Goal: Task Accomplishment & Management: Manage account settings

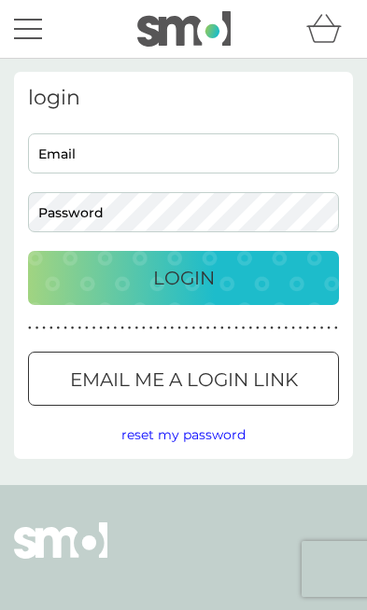
click at [118, 145] on input "Email" at bounding box center [183, 153] width 311 height 40
type input "elakdart@gmail.com"
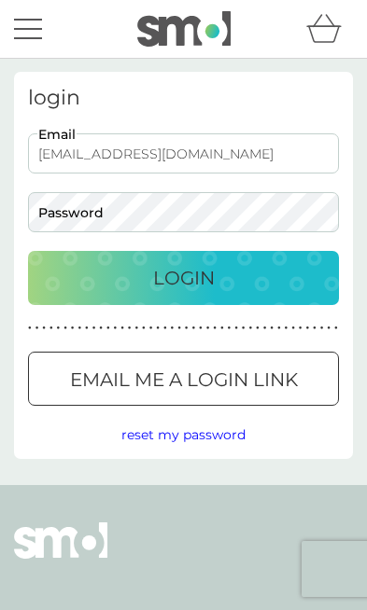
click at [183, 278] on button "Login" at bounding box center [183, 278] width 311 height 54
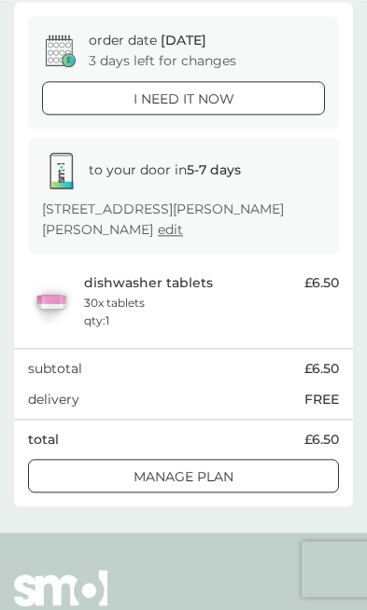
click at [220, 478] on p "Manage plan" at bounding box center [183, 476] width 100 height 21
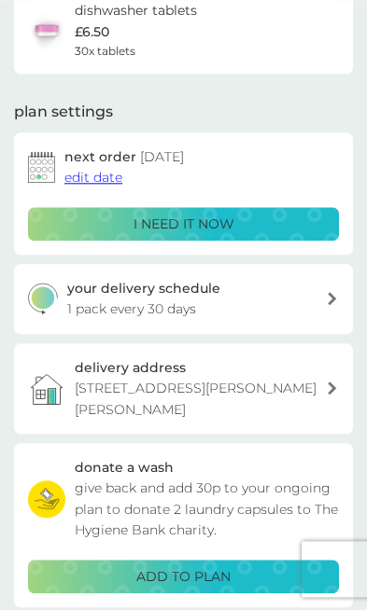
scroll to position [31, 0]
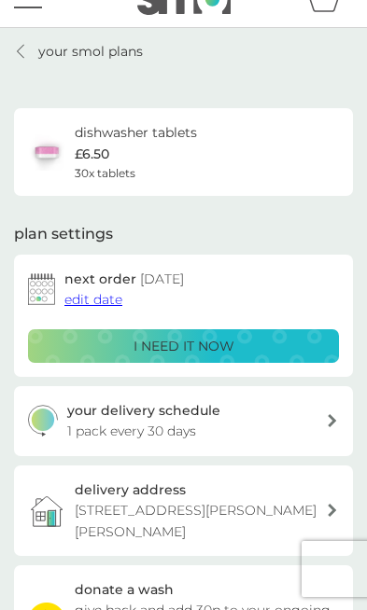
click at [108, 304] on span "edit date" at bounding box center [93, 299] width 58 height 17
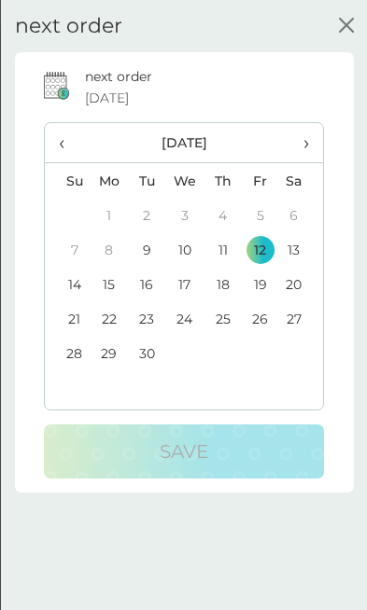
click at [264, 285] on td "19" at bounding box center [260, 284] width 37 height 35
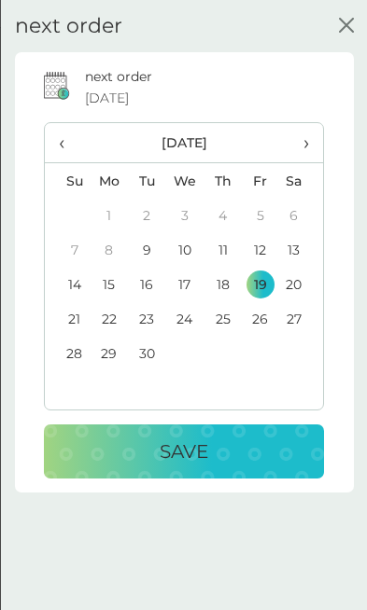
click at [207, 451] on p "Save" at bounding box center [184, 452] width 49 height 30
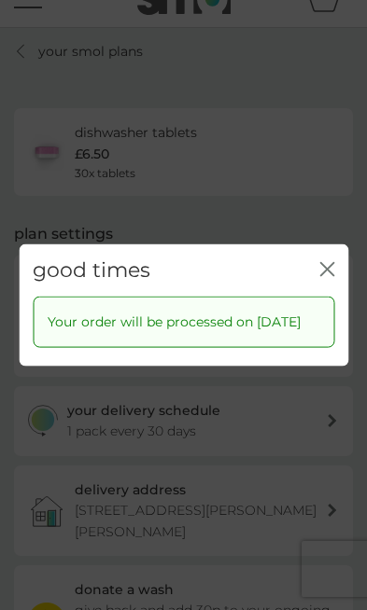
click at [328, 263] on icon "close" at bounding box center [329, 269] width 7 height 13
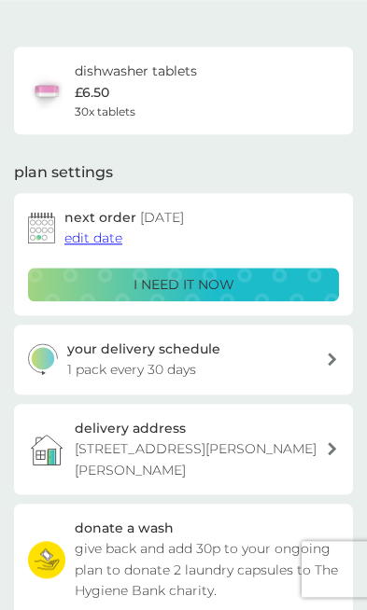
scroll to position [0, 0]
